Goal: Task Accomplishment & Management: Complete application form

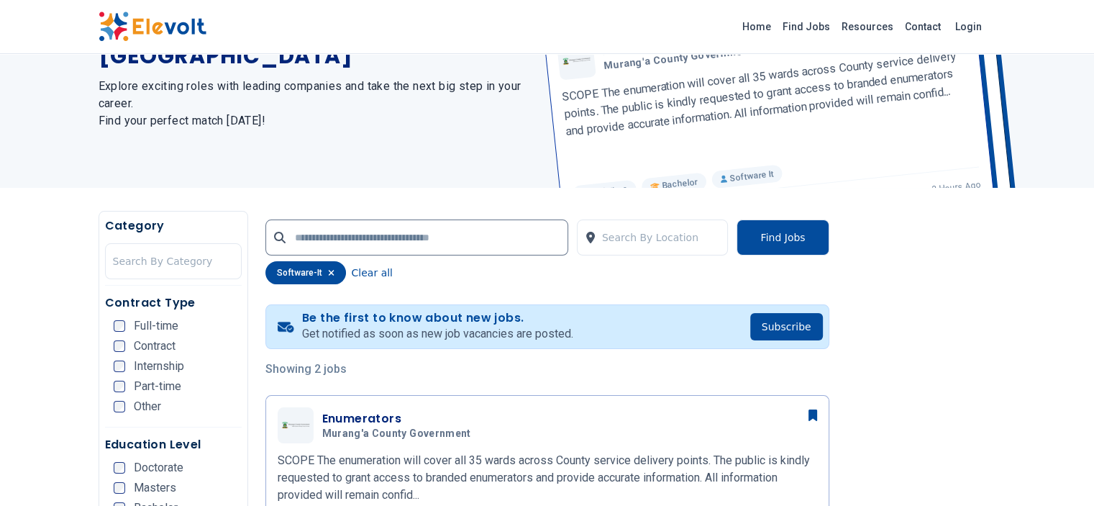
scroll to position [144, 0]
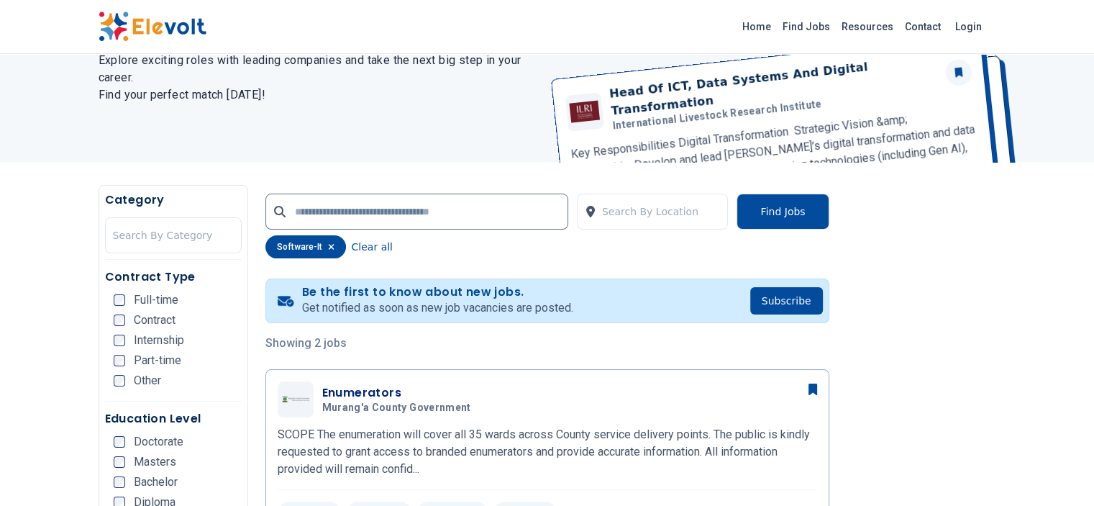
click at [134, 304] on span "Full-time" at bounding box center [156, 300] width 45 height 12
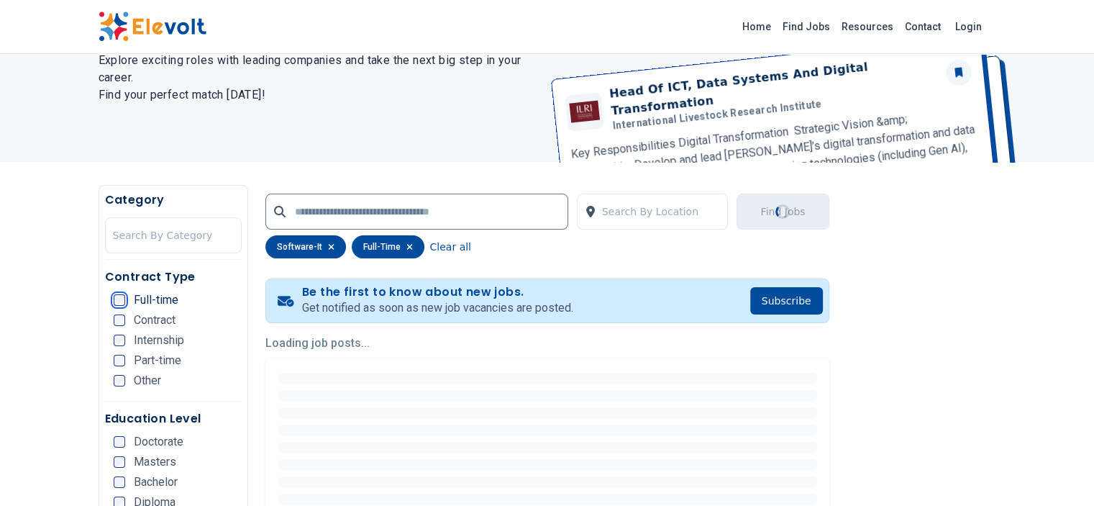
scroll to position [0, 0]
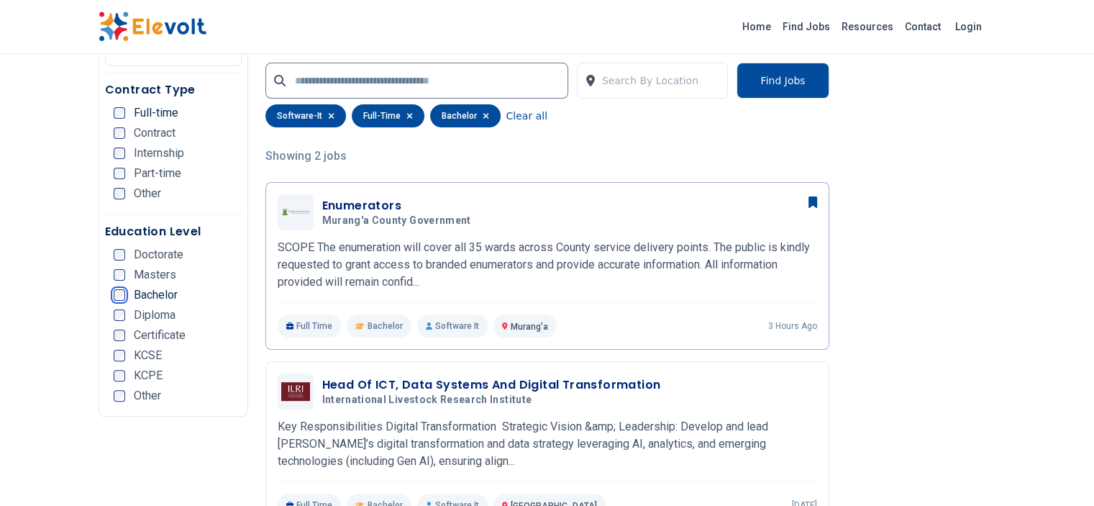
scroll to position [403, 0]
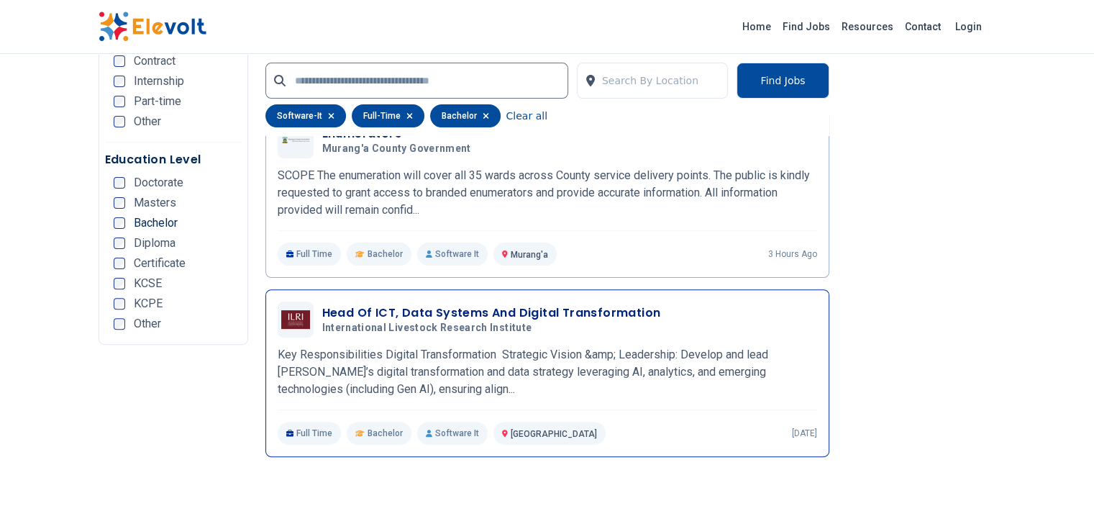
click at [457, 304] on h3 "Head Of ICT, Data Systems And Digital Transformation" at bounding box center [491, 312] width 339 height 17
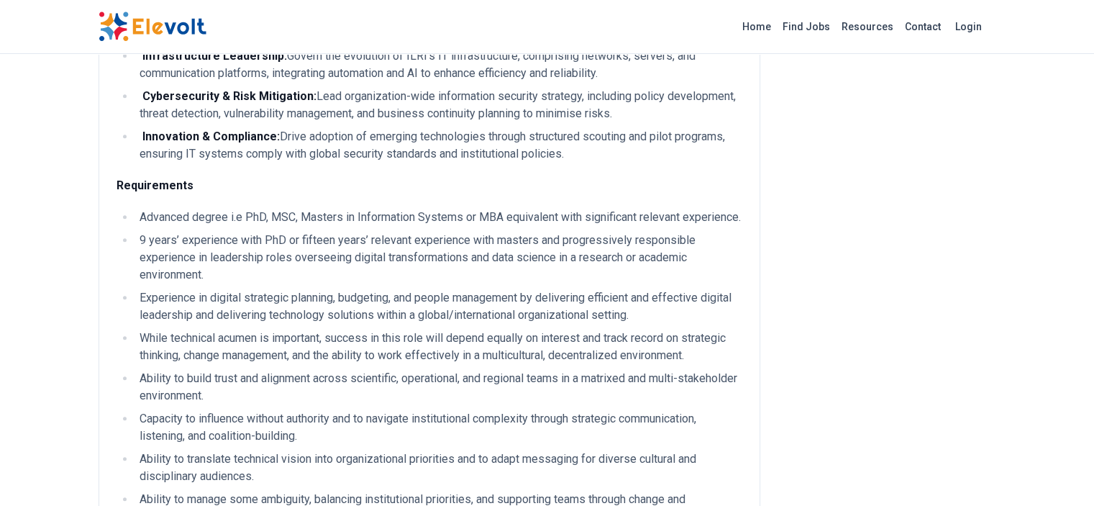
scroll to position [933, 0]
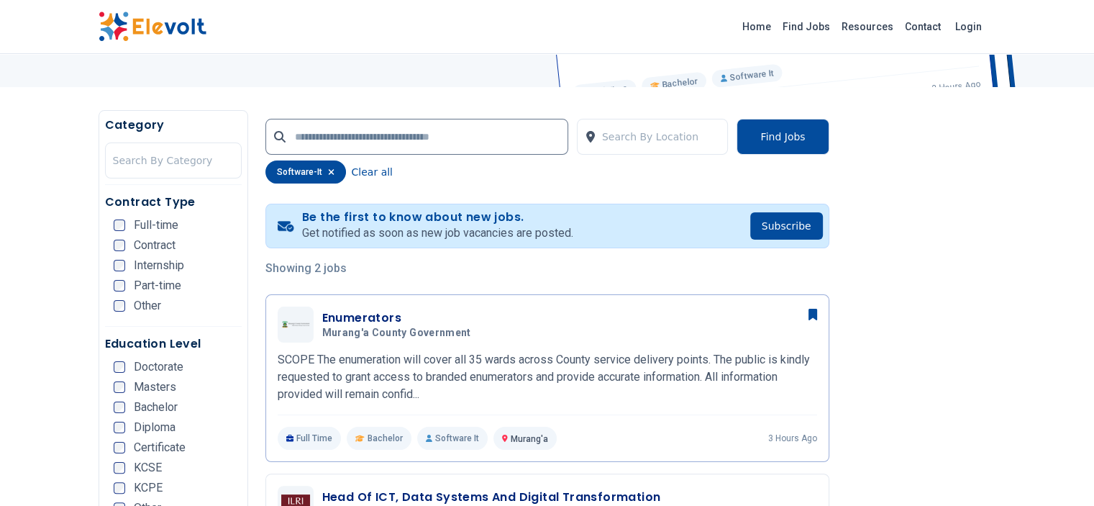
scroll to position [216, 0]
